Goal: Task Accomplishment & Management: Use online tool/utility

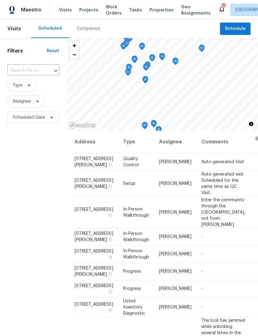
scroll to position [437, 21]
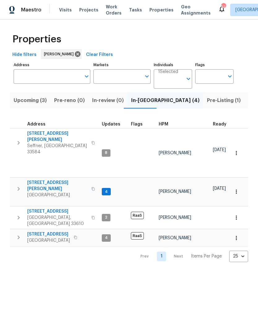
click at [43, 134] on span "807 Old Darby St" at bounding box center [57, 137] width 60 height 12
click at [207, 99] on span "Pre-Listing (1)" at bounding box center [224, 100] width 34 height 9
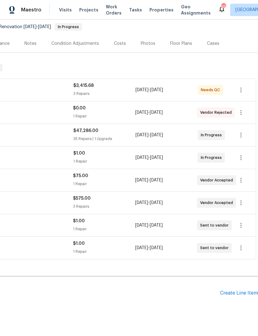
scroll to position [59, 92]
click at [243, 225] on icon "button" at bounding box center [240, 225] width 7 height 7
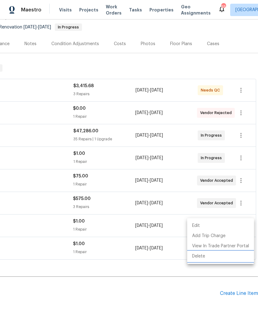
click at [216, 259] on li "Delete" at bounding box center [220, 256] width 67 height 10
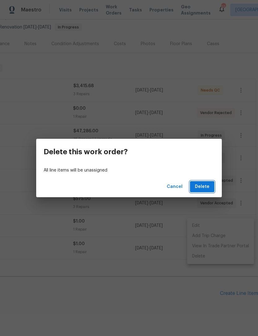
click at [210, 185] on button "Delete" at bounding box center [202, 186] width 24 height 11
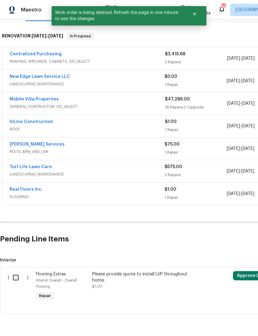
scroll to position [91, 0]
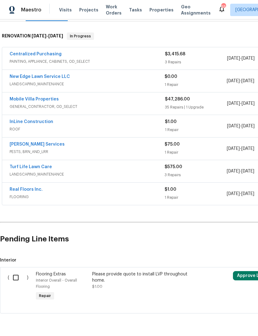
click at [16, 279] on input "checkbox" at bounding box center [18, 277] width 18 height 13
checkbox input "true"
click at [227, 321] on span "Create Work Order" at bounding box center [222, 321] width 41 height 8
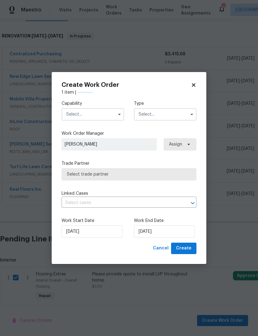
click at [116, 116] on button "button" at bounding box center [119, 114] width 7 height 7
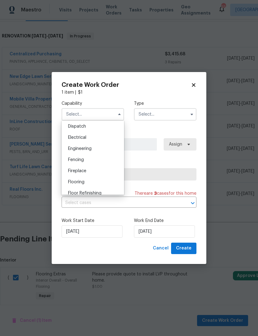
scroll to position [190, 0]
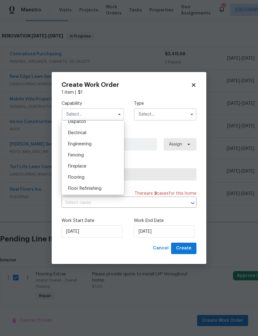
click at [101, 178] on div "Flooring" at bounding box center [92, 177] width 59 height 11
type input "Flooring"
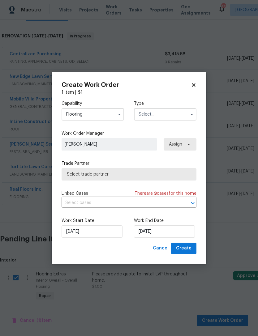
click at [170, 112] on input "text" at bounding box center [165, 114] width 62 height 12
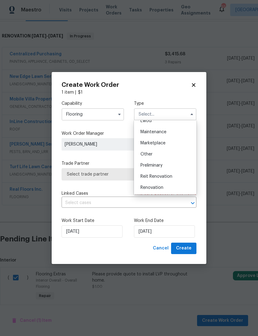
scroll to position [98, 0]
click at [163, 192] on div "Resale" at bounding box center [164, 196] width 59 height 11
type input "Resale"
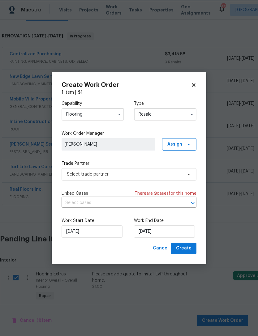
scroll to position [0, 0]
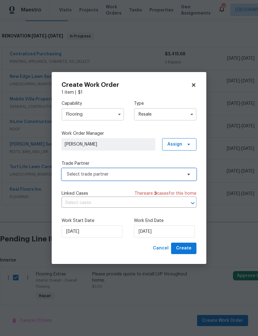
click at [191, 175] on icon at bounding box center [188, 174] width 5 height 5
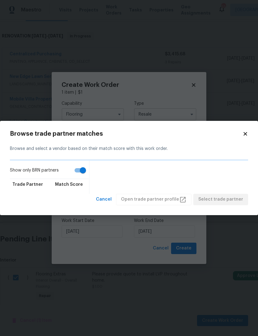
click at [245, 129] on div "Browse trade partner matches Browse and select a vendor based on their match sc…" at bounding box center [129, 168] width 258 height 94
click at [245, 128] on div "Browse trade partner matches Browse and select a vendor based on their match sc…" at bounding box center [129, 168] width 258 height 94
click at [246, 133] on icon at bounding box center [245, 134] width 6 height 6
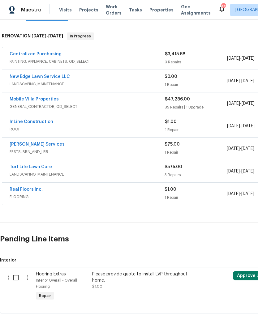
click at [17, 280] on input "checkbox" at bounding box center [18, 277] width 18 height 13
checkbox input "true"
click at [215, 315] on button "Create Work Order" at bounding box center [222, 320] width 51 height 11
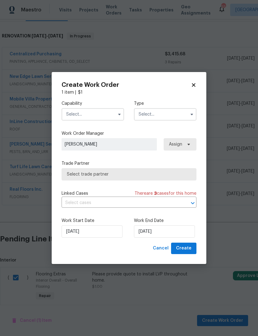
click at [114, 114] on input "text" at bounding box center [93, 114] width 62 height 12
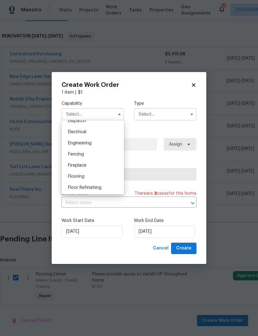
scroll to position [198, 0]
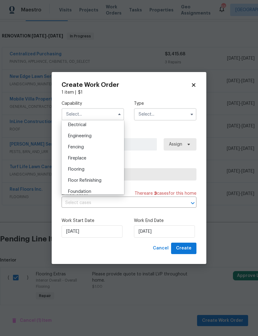
click at [101, 171] on div "Flooring" at bounding box center [92, 169] width 59 height 11
type input "Flooring"
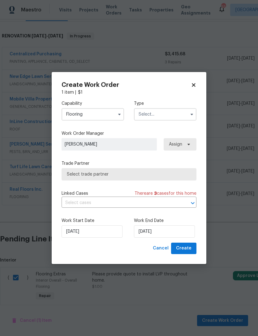
click at [176, 114] on input "text" at bounding box center [165, 114] width 62 height 12
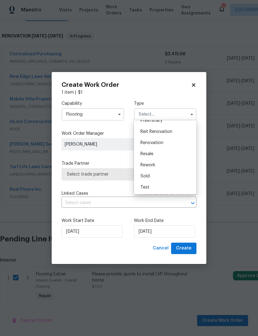
scroll to position [140, 0]
click at [156, 142] on span "Renovation" at bounding box center [151, 143] width 23 height 4
type input "Renovation"
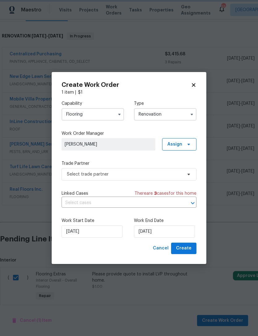
scroll to position [0, 0]
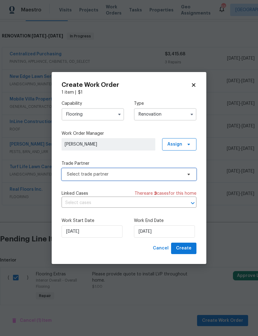
click at [167, 175] on span "Select trade partner" at bounding box center [124, 174] width 115 height 6
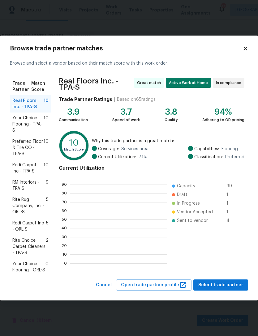
scroll to position [1, 1]
click at [29, 130] on span "Your Choice Flooring - TPA-S" at bounding box center [27, 124] width 31 height 19
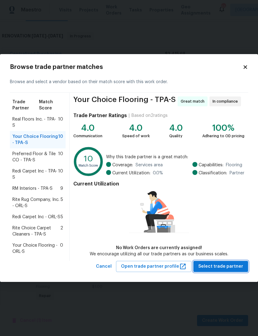
click at [221, 266] on span "Select trade partner" at bounding box center [220, 267] width 45 height 8
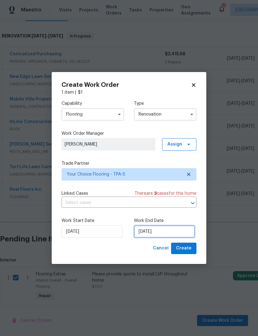
click at [176, 233] on input "[DATE]" at bounding box center [164, 231] width 61 height 12
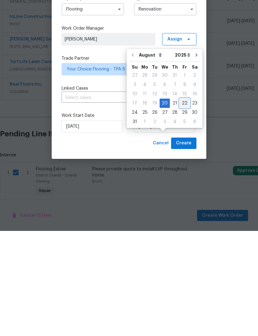
click at [180, 204] on div "22" at bounding box center [185, 208] width 10 height 9
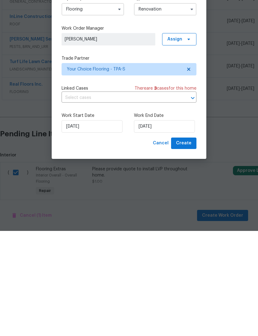
type input "[DATE]"
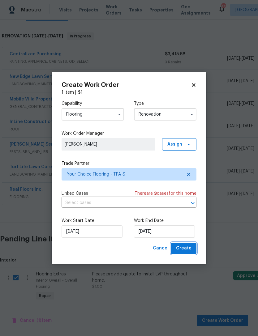
click at [190, 251] on span "Create" at bounding box center [183, 249] width 15 height 8
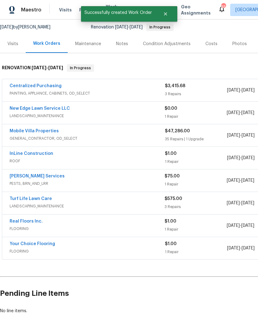
scroll to position [59, 0]
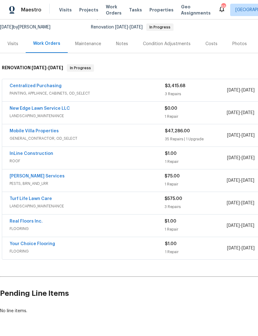
click at [46, 242] on link "Your Choice Flooring" at bounding box center [32, 244] width 45 height 4
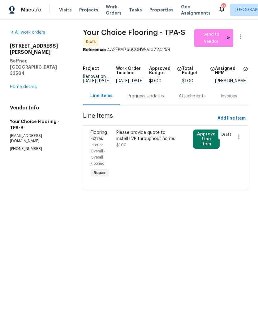
click at [208, 145] on button "Approve Line Item" at bounding box center [206, 139] width 27 height 19
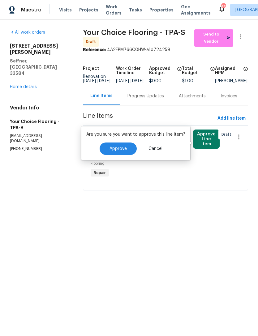
click at [123, 153] on button "Approve" at bounding box center [118, 149] width 37 height 12
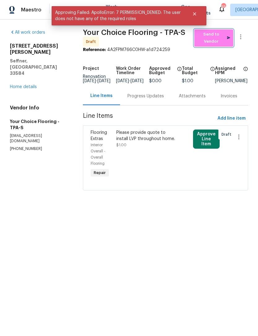
click at [209, 41] on span "Send to Vendor" at bounding box center [213, 38] width 33 height 14
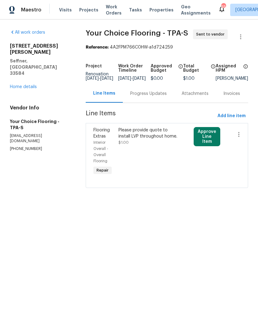
click at [210, 139] on button "Approve Line Item" at bounding box center [207, 136] width 27 height 19
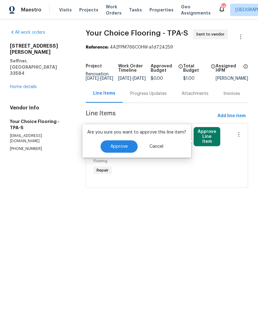
click at [131, 148] on button "Approve" at bounding box center [119, 146] width 37 height 12
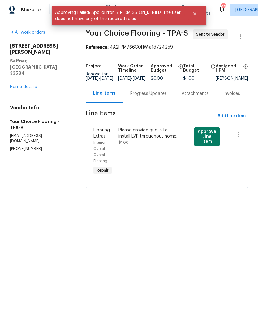
click at [32, 85] on link "Home details" at bounding box center [23, 87] width 27 height 4
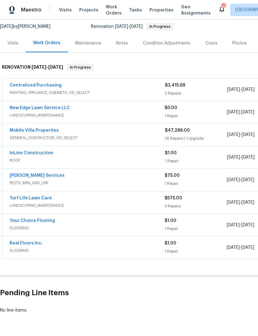
scroll to position [59, 0]
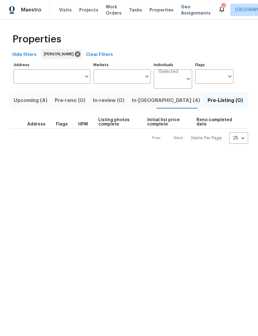
click at [250, 97] on span "Listed (21)" at bounding box center [262, 100] width 25 height 9
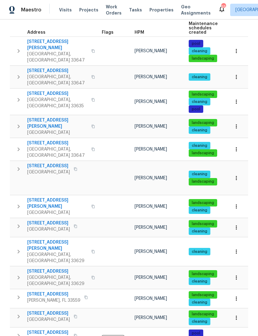
scroll to position [97, 0]
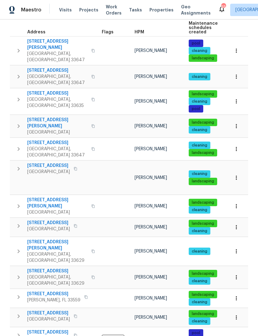
click at [49, 163] on span "[STREET_ADDRESS]" at bounding box center [48, 166] width 43 height 6
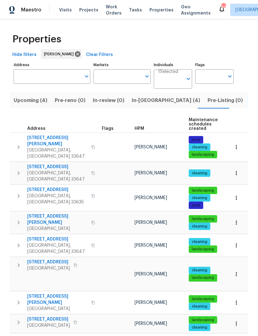
scroll to position [0, 0]
click at [250, 101] on span "Listed (21)" at bounding box center [262, 100] width 25 height 9
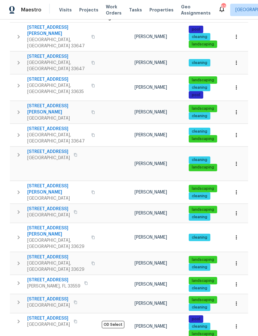
scroll to position [110, 0]
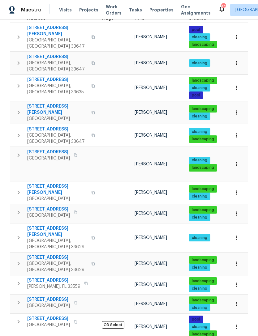
click at [54, 149] on span "4612 Pompano Dr" at bounding box center [48, 152] width 43 height 6
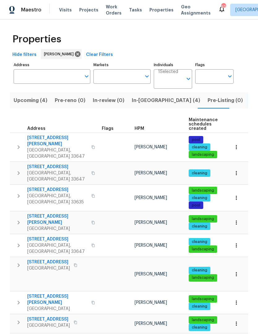
scroll to position [0, 0]
click at [147, 105] on button "In-reno (4)" at bounding box center [166, 100] width 76 height 16
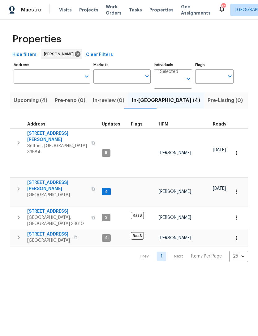
click at [56, 134] on span "[STREET_ADDRESS][PERSON_NAME]" at bounding box center [57, 137] width 60 height 12
click at [54, 180] on span "4610 George Rd" at bounding box center [57, 186] width 60 height 12
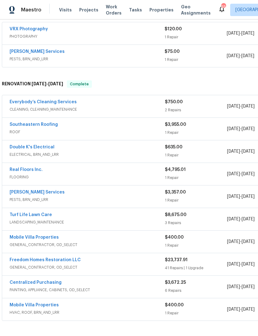
scroll to position [116, 0]
click at [44, 50] on link "[PERSON_NAME] Services" at bounding box center [37, 52] width 55 height 4
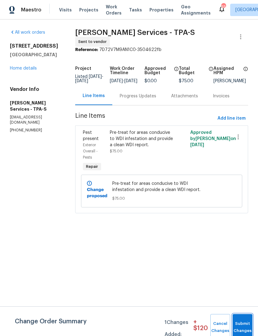
click at [242, 323] on button "Submit Changes" at bounding box center [243, 327] width 20 height 27
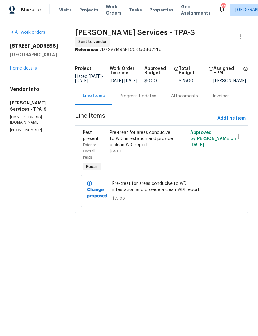
click at [145, 99] on div "Progress Updates" at bounding box center [138, 96] width 36 height 6
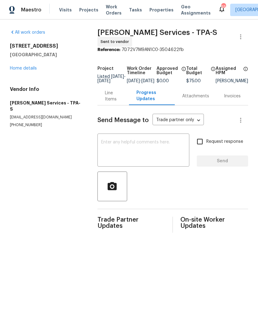
click at [164, 153] on textarea at bounding box center [143, 151] width 84 height 22
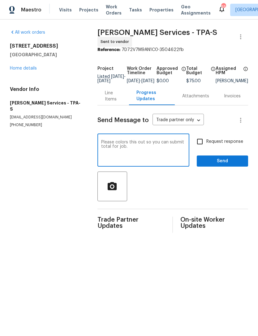
type textarea "Please colors this out so you can submit total for job."
click at [203, 145] on input "Request response" at bounding box center [199, 141] width 13 height 13
checkbox input "true"
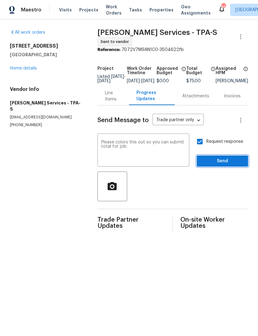
click at [223, 164] on span "Send" at bounding box center [222, 161] width 41 height 8
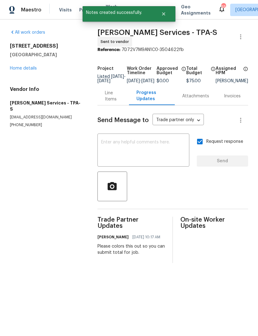
click at [30, 70] on link "Home details" at bounding box center [23, 68] width 27 height 4
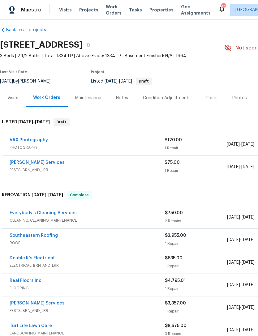
scroll to position [5, 0]
click at [36, 303] on link "[PERSON_NAME] Services" at bounding box center [37, 303] width 55 height 4
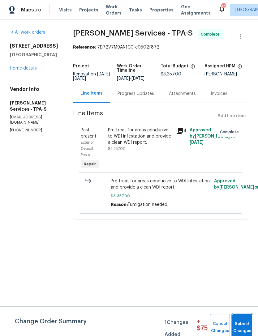
click at [242, 324] on span "Submit Changes" at bounding box center [242, 327] width 14 height 14
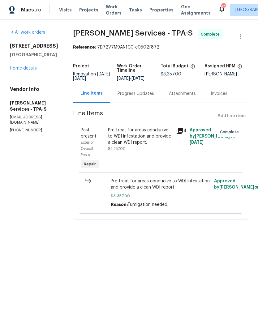
click at [28, 70] on link "Home details" at bounding box center [23, 68] width 27 height 4
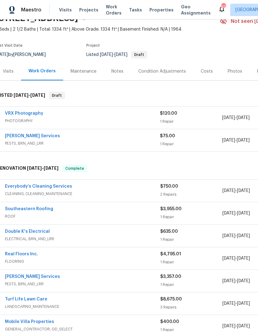
scroll to position [32, 4]
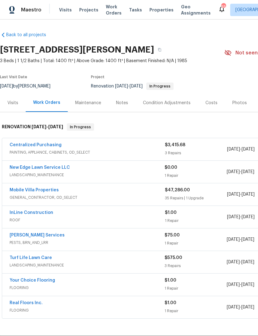
click at [41, 258] on link "Turf Life Lawn Care" at bounding box center [31, 258] width 42 height 4
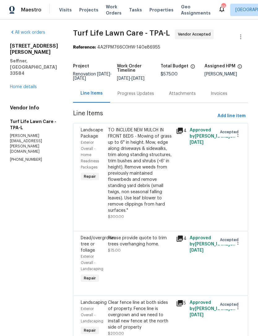
click at [132, 94] on div "Progress Updates" at bounding box center [136, 94] width 36 height 6
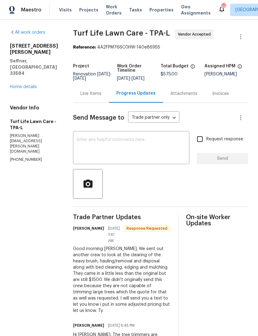
click at [149, 152] on textarea at bounding box center [131, 149] width 109 height 22
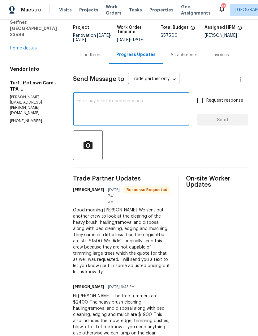
scroll to position [38, 0]
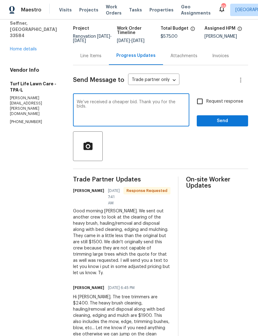
type textarea "We’ve received a cheaper bid. Thank you for the bids."
click at [201, 101] on input "Request response" at bounding box center [199, 101] width 13 height 13
checkbox input "true"
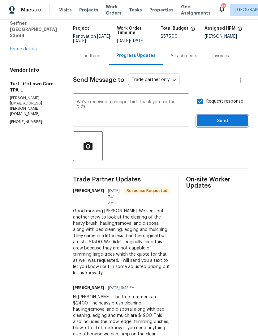
click at [214, 124] on span "Send" at bounding box center [222, 121] width 41 height 8
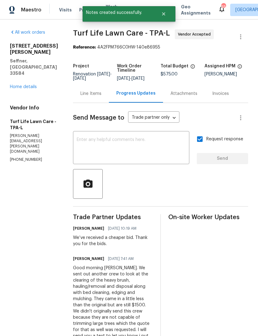
click at [83, 92] on div "Line Items" at bounding box center [90, 94] width 21 height 6
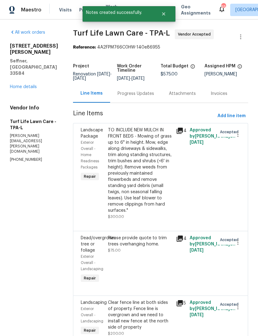
click at [27, 85] on link "Home details" at bounding box center [23, 87] width 27 height 4
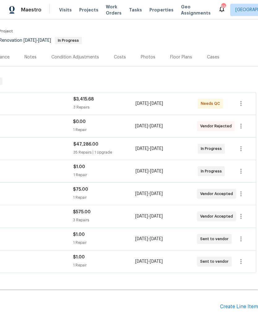
scroll to position [46, 92]
click at [243, 214] on icon "button" at bounding box center [240, 216] width 7 height 7
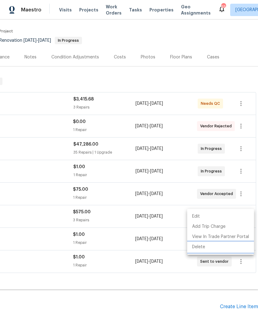
click at [232, 245] on li "Delete" at bounding box center [220, 247] width 67 height 10
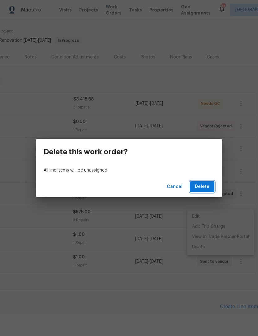
click at [201, 182] on button "Delete" at bounding box center [202, 186] width 24 height 11
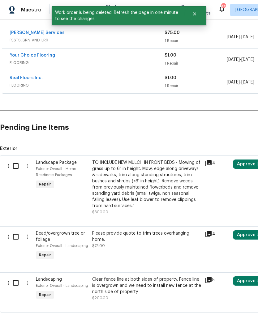
scroll to position [202, 0]
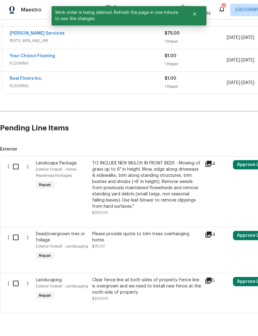
click at [13, 166] on input "checkbox" at bounding box center [18, 166] width 18 height 13
checkbox input "true"
click at [17, 240] on input "checkbox" at bounding box center [18, 237] width 18 height 13
checkbox input "true"
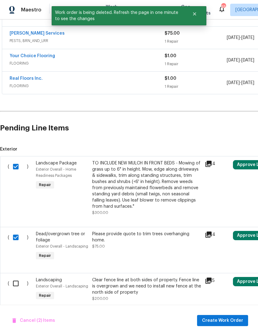
click at [16, 284] on input "checkbox" at bounding box center [18, 283] width 18 height 13
checkbox input "true"
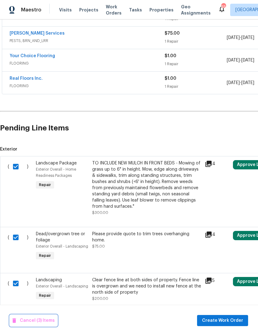
click at [26, 321] on span "Cancel (3) Items" at bounding box center [33, 321] width 42 height 8
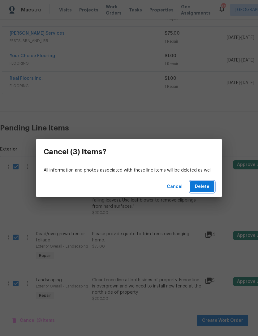
click at [207, 184] on span "Delete" at bounding box center [202, 187] width 15 height 8
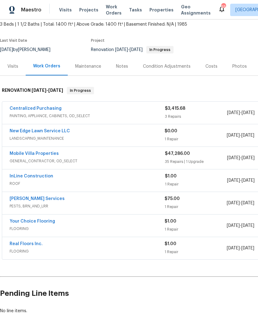
click at [53, 154] on link "Mobile Villa Properties" at bounding box center [34, 154] width 49 height 4
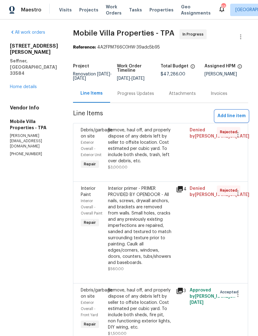
click at [232, 118] on span "Add line item" at bounding box center [231, 116] width 28 height 8
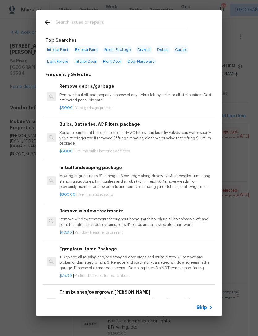
click at [200, 311] on div "Skip" at bounding box center [205, 307] width 18 height 7
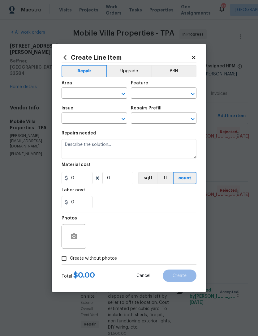
click at [97, 93] on input "text" at bounding box center [86, 94] width 48 height 10
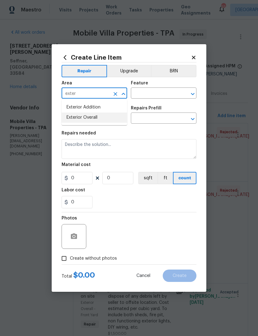
click at [116, 121] on li "Exterior Overall" at bounding box center [95, 118] width 66 height 10
type input "Exterior Overall"
click at [154, 96] on input "text" at bounding box center [155, 94] width 48 height 10
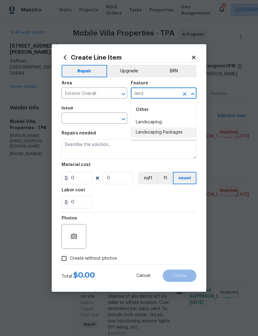
click at [170, 128] on li "Landscaping Packages" at bounding box center [164, 132] width 66 height 10
type input "Landscaping Packages"
click at [189, 97] on icon "Open" at bounding box center [192, 93] width 7 height 7
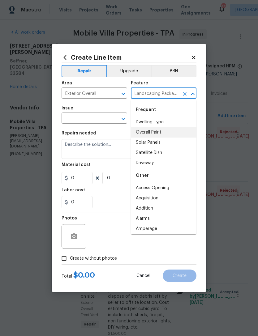
click at [184, 95] on icon "Clear" at bounding box center [185, 94] width 6 height 6
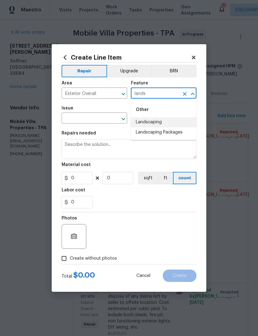
click at [162, 121] on li "Landscaping" at bounding box center [164, 122] width 66 height 10
type input "Landscaping"
click at [103, 121] on input "text" at bounding box center [86, 119] width 48 height 10
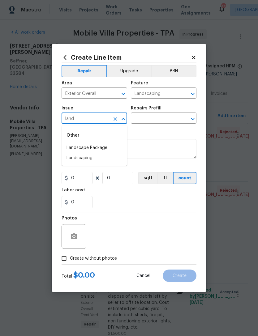
click at [122, 158] on li "Landscaping" at bounding box center [95, 158] width 66 height 10
type input "Landscaping"
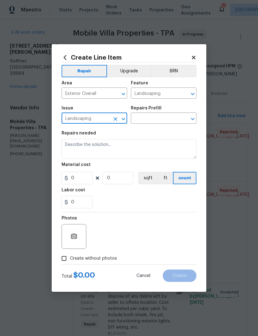
click at [163, 124] on input "text" at bounding box center [155, 119] width 48 height 10
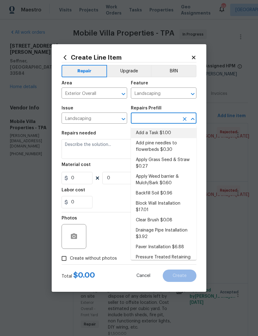
click at [167, 137] on li "Add a Task $1.00" at bounding box center [164, 133] width 66 height 10
type input "Add a Task $1.00"
type textarea "HPM to detail"
type input "1"
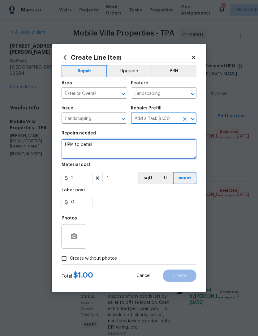
click at [162, 148] on textarea "HPM to detail" at bounding box center [129, 149] width 135 height 20
type textarea "H"
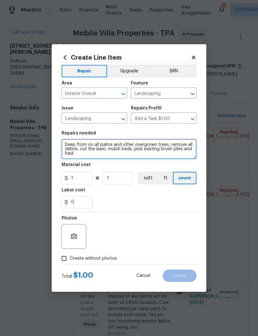
type textarea "Deep from on all palms and other overgrown trees, remove all debris, cut the la…"
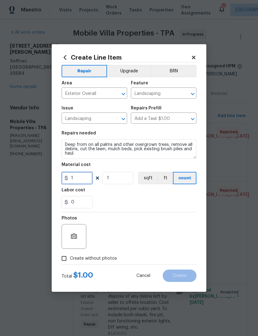
click at [72, 181] on input "1" at bounding box center [77, 178] width 31 height 12
type input "1100"
click at [174, 203] on div "0" at bounding box center [129, 202] width 135 height 12
click at [71, 236] on icon "button" at bounding box center [74, 237] width 6 height 6
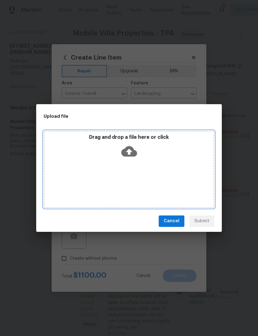
click at [96, 141] on div "Drag and drop a file here or click" at bounding box center [129, 147] width 169 height 27
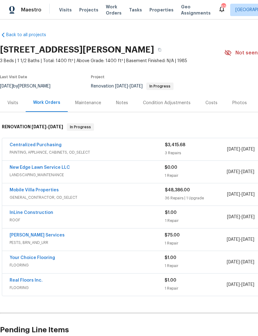
click at [36, 237] on link "[PERSON_NAME] Services" at bounding box center [37, 235] width 55 height 4
click at [38, 234] on link "[PERSON_NAME] Services" at bounding box center [37, 235] width 55 height 4
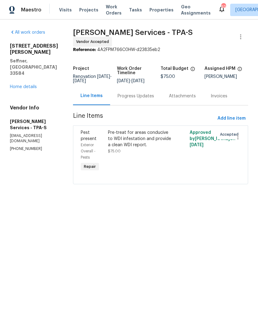
click at [147, 99] on div "Progress Updates" at bounding box center [136, 96] width 36 height 6
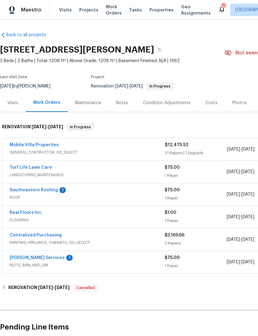
click at [36, 259] on link "[PERSON_NAME] Services" at bounding box center [37, 258] width 55 height 4
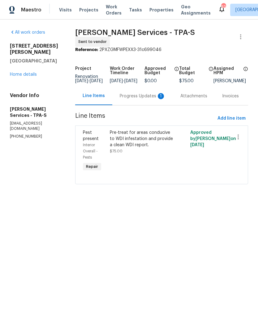
click at [147, 99] on div "Progress Updates 1" at bounding box center [143, 96] width 46 height 6
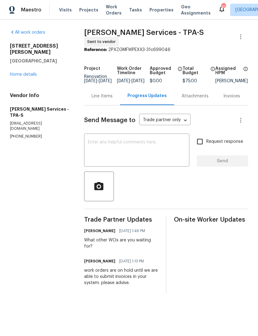
click at [29, 72] on link "Home details" at bounding box center [23, 74] width 27 height 4
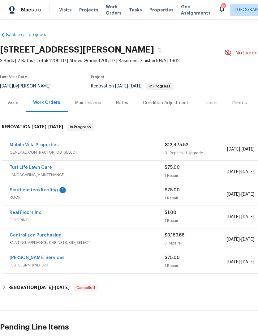
click at [49, 191] on link "Southeastern Roofing" at bounding box center [34, 190] width 48 height 4
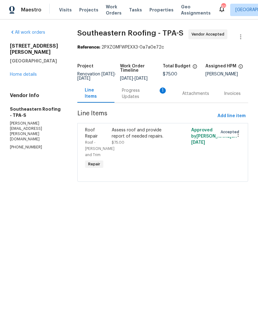
click at [138, 100] on div "Progress Updates 1" at bounding box center [144, 94] width 45 height 12
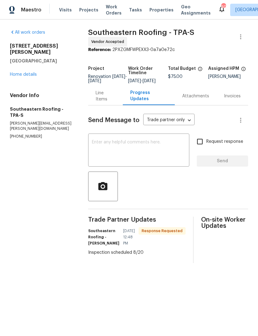
click at [150, 149] on textarea at bounding box center [139, 151] width 94 height 22
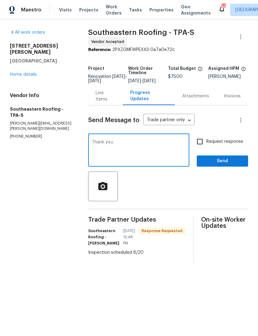
type textarea "Thank you."
click at [236, 162] on span "Send" at bounding box center [222, 161] width 41 height 8
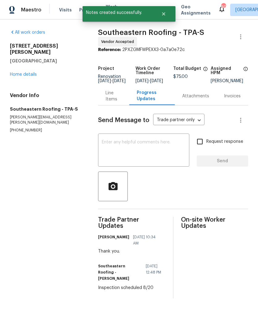
click at [31, 72] on link "Home details" at bounding box center [23, 74] width 27 height 4
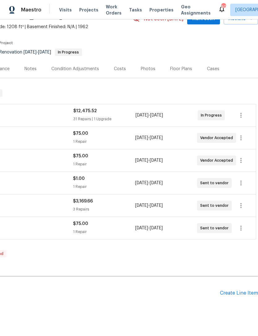
scroll to position [34, 92]
